Goal: Task Accomplishment & Management: Use online tool/utility

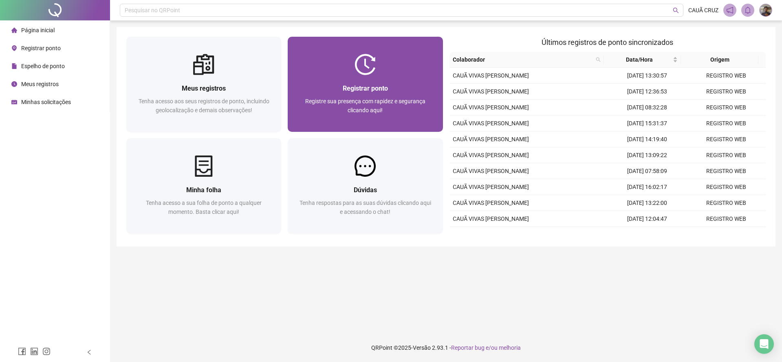
click at [381, 88] on span "Registrar ponto" at bounding box center [365, 88] width 45 height 8
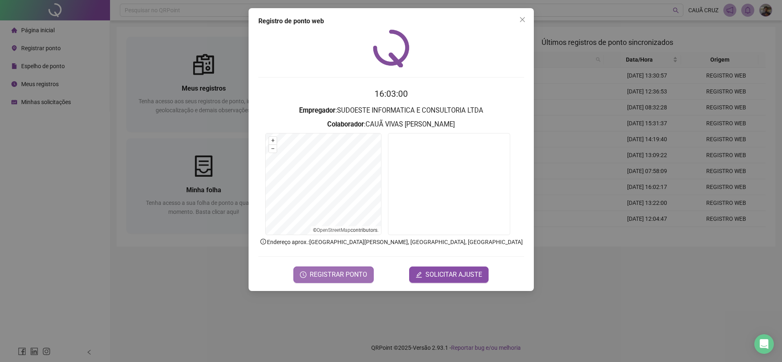
click at [340, 270] on span "REGISTRAR PONTO" at bounding box center [338, 275] width 57 height 10
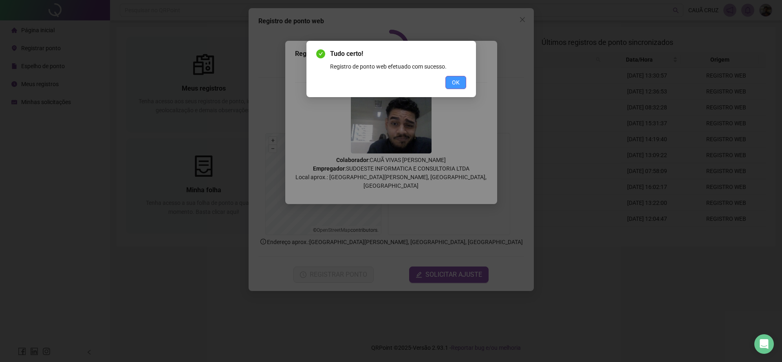
click at [453, 84] on span "OK" at bounding box center [456, 82] width 8 height 9
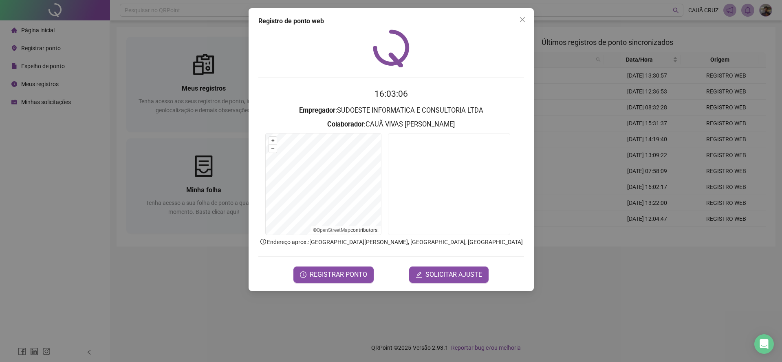
click at [529, 20] on div "Registro de ponto web 16:03:06 Empregador : SUDOESTE INFORMATICA E CONSULTORIA …" at bounding box center [391, 149] width 285 height 283
click at [520, 19] on icon "close" at bounding box center [522, 19] width 7 height 7
